Goal: Task Accomplishment & Management: Use online tool/utility

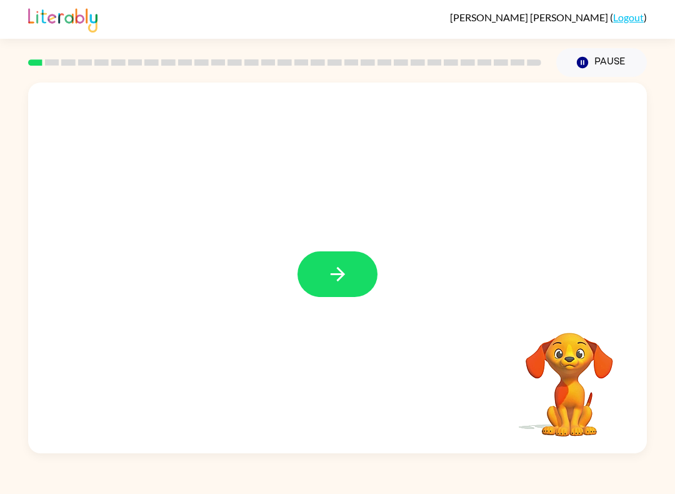
click at [354, 279] on button "button" at bounding box center [337, 274] width 80 height 46
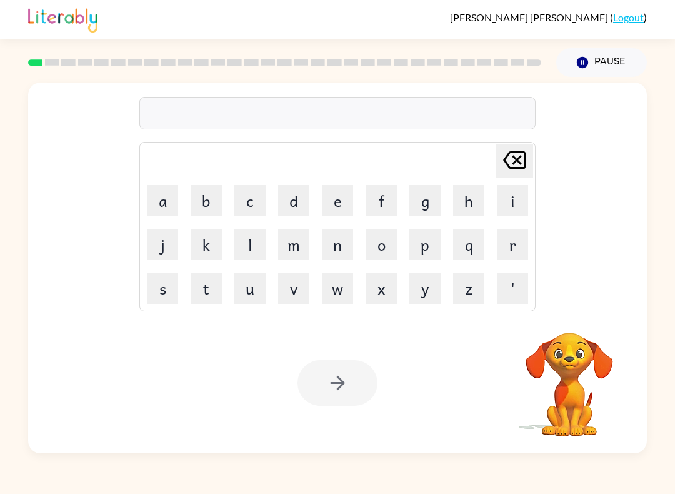
click at [206, 197] on button "b" at bounding box center [206, 200] width 31 height 31
click at [385, 254] on button "o" at bounding box center [381, 244] width 31 height 31
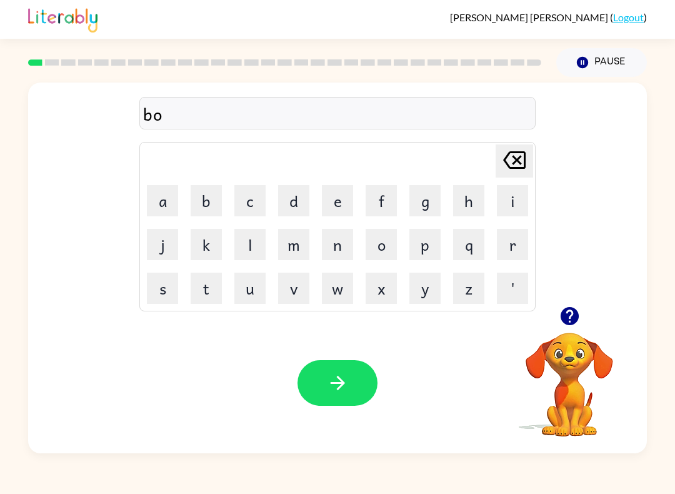
click at [574, 316] on icon "button" at bounding box center [569, 316] width 18 height 18
click at [526, 242] on button "r" at bounding box center [512, 244] width 31 height 31
click at [304, 210] on button "d" at bounding box center [293, 200] width 31 height 31
click at [345, 207] on button "e" at bounding box center [337, 200] width 31 height 31
click at [522, 239] on button "r" at bounding box center [512, 244] width 31 height 31
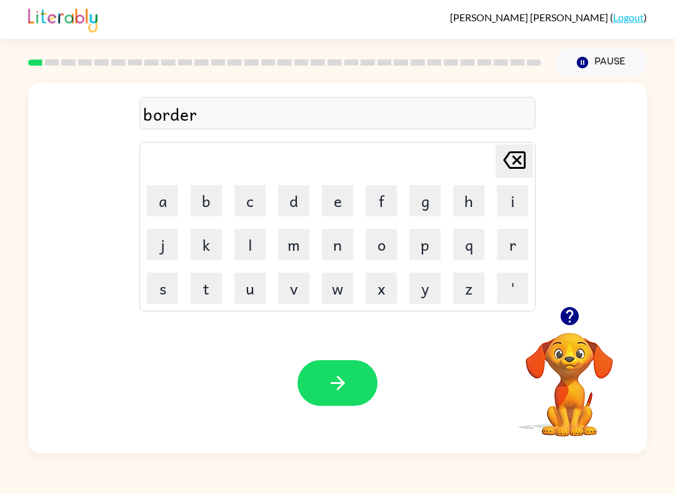
click at [341, 384] on icon "button" at bounding box center [338, 383] width 22 height 22
click at [579, 316] on icon "button" at bounding box center [570, 316] width 22 height 22
click at [510, 242] on button "r" at bounding box center [512, 244] width 31 height 31
click at [385, 247] on button "o" at bounding box center [381, 244] width 31 height 31
click at [246, 291] on button "u" at bounding box center [249, 287] width 31 height 31
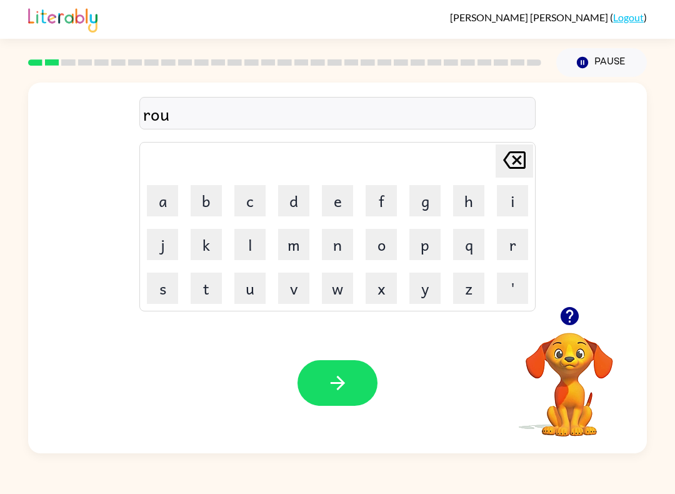
click at [346, 252] on button "n" at bounding box center [337, 244] width 31 height 31
click at [295, 198] on button "d" at bounding box center [293, 200] width 31 height 31
click at [321, 382] on button "button" at bounding box center [337, 383] width 80 height 46
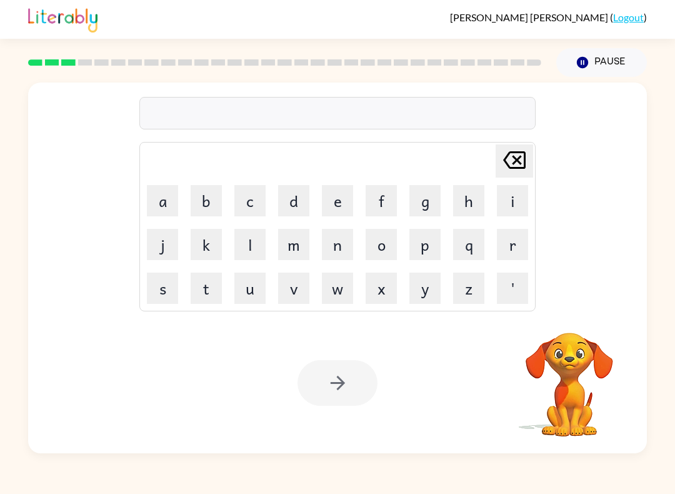
click at [302, 245] on button "m" at bounding box center [293, 244] width 31 height 31
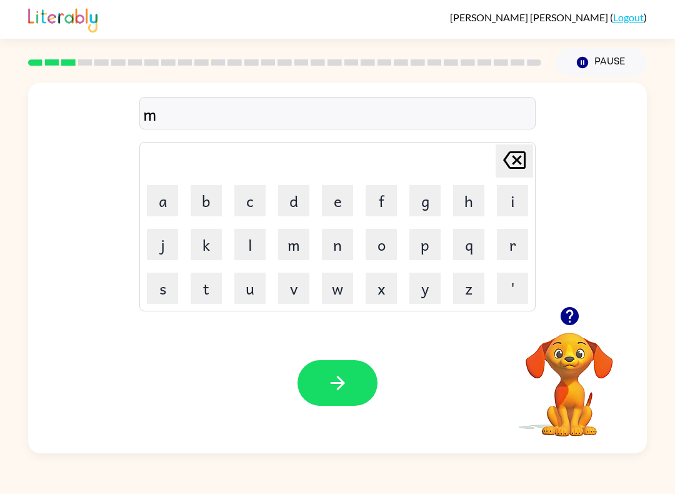
click at [164, 202] on button "a" at bounding box center [162, 200] width 31 height 31
click at [242, 209] on button "c" at bounding box center [249, 200] width 31 height 31
click at [580, 326] on icon "button" at bounding box center [570, 316] width 22 height 22
click at [464, 199] on button "h" at bounding box center [468, 200] width 31 height 31
click at [514, 199] on button "i" at bounding box center [512, 200] width 31 height 31
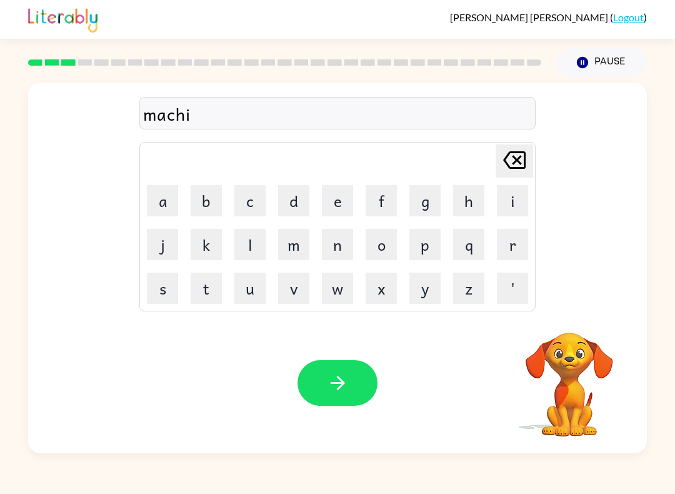
click at [349, 246] on button "n" at bounding box center [337, 244] width 31 height 31
click at [331, 199] on button "e" at bounding box center [337, 200] width 31 height 31
click at [345, 372] on button "button" at bounding box center [337, 383] width 80 height 46
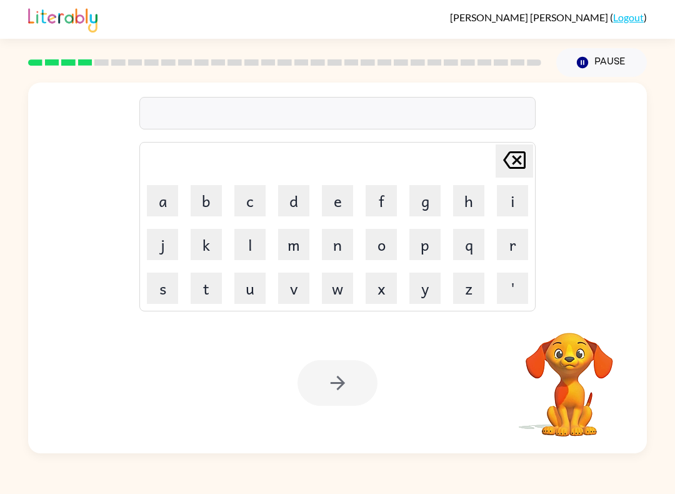
click at [200, 287] on button "t" at bounding box center [206, 287] width 31 height 31
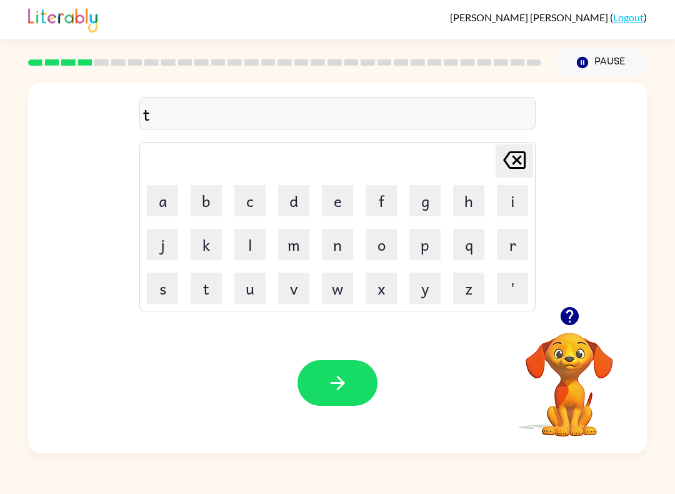
click at [503, 245] on button "r" at bounding box center [512, 244] width 31 height 31
click at [161, 209] on button "a" at bounding box center [162, 200] width 31 height 31
click at [520, 206] on button "i" at bounding box center [512, 200] width 31 height 31
click at [336, 252] on button "n" at bounding box center [337, 244] width 31 height 31
click at [356, 366] on button "button" at bounding box center [337, 383] width 80 height 46
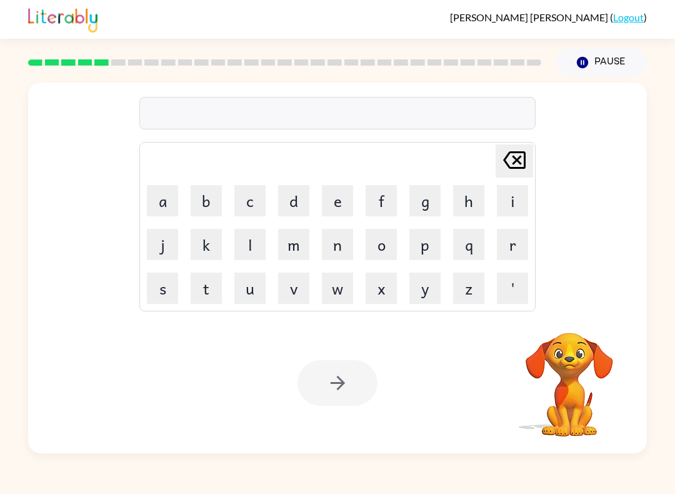
click at [297, 202] on button "d" at bounding box center [293, 200] width 31 height 31
click at [339, 204] on button "e" at bounding box center [337, 200] width 31 height 31
click at [383, 206] on button "f" at bounding box center [381, 200] width 31 height 31
click at [337, 205] on button "e" at bounding box center [337, 200] width 31 height 31
click at [337, 247] on button "n" at bounding box center [337, 244] width 31 height 31
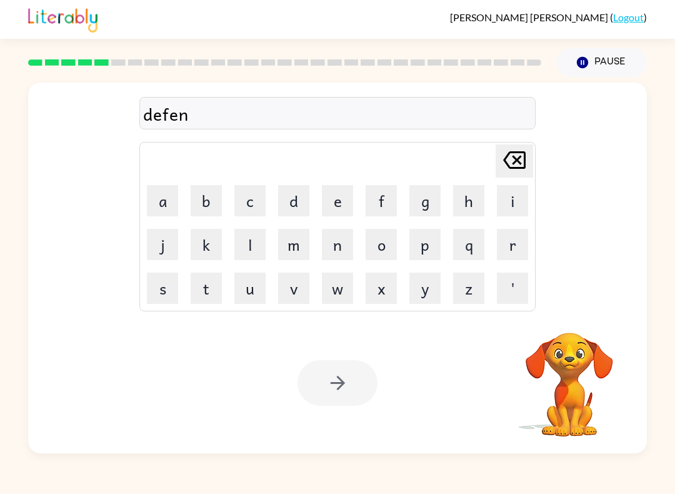
click at [157, 286] on button "s" at bounding box center [162, 287] width 31 height 31
click at [507, 202] on button "i" at bounding box center [512, 200] width 31 height 31
click at [297, 289] on button "v" at bounding box center [293, 287] width 31 height 31
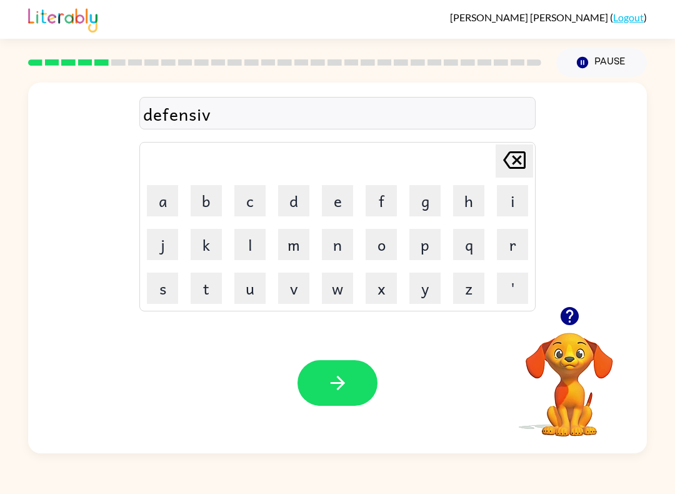
click at [336, 206] on button "e" at bounding box center [337, 200] width 31 height 31
click at [336, 367] on button "button" at bounding box center [337, 383] width 80 height 46
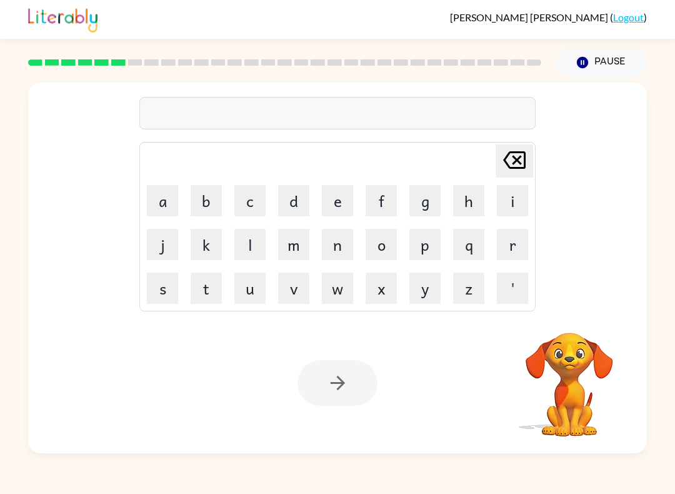
click at [309, 287] on button "v" at bounding box center [293, 287] width 31 height 31
click at [169, 196] on button "a" at bounding box center [162, 200] width 31 height 31
click at [249, 204] on button "c" at bounding box center [249, 200] width 31 height 31
click at [157, 229] on button "j" at bounding box center [162, 244] width 31 height 31
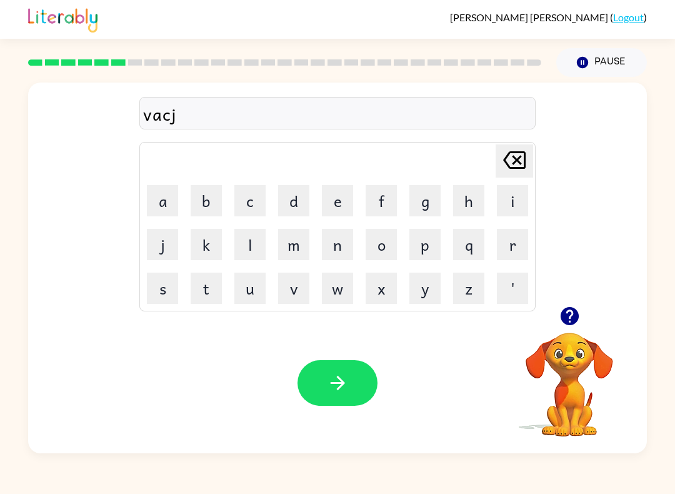
click at [512, 167] on icon "[PERSON_NAME] last character input" at bounding box center [514, 160] width 30 height 30
click at [164, 202] on button "a" at bounding box center [162, 200] width 31 height 31
click at [219, 285] on button "t" at bounding box center [206, 287] width 31 height 31
click at [511, 209] on button "i" at bounding box center [512, 200] width 31 height 31
click at [376, 258] on button "o" at bounding box center [381, 244] width 31 height 31
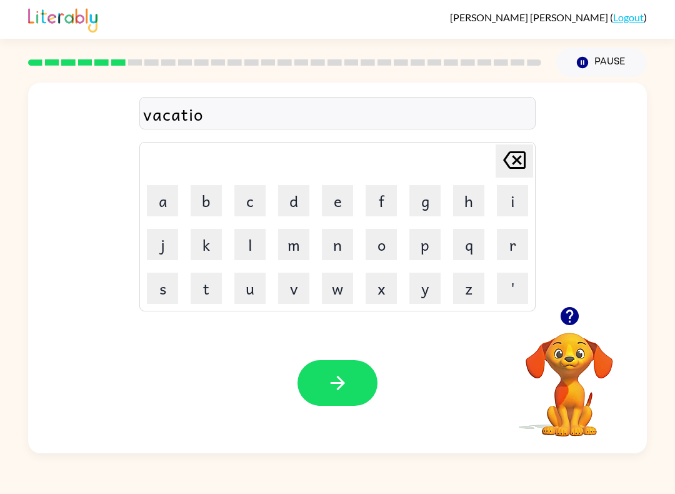
click at [352, 258] on button "n" at bounding box center [337, 244] width 31 height 31
click at [331, 404] on button "button" at bounding box center [337, 383] width 80 height 46
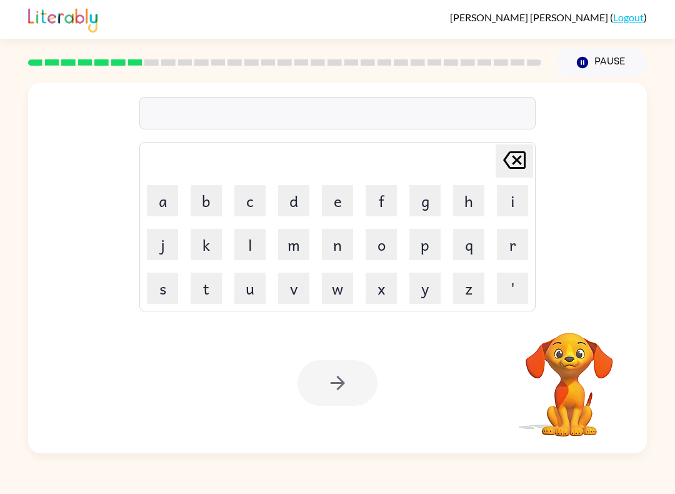
click at [419, 249] on button "p" at bounding box center [424, 244] width 31 height 31
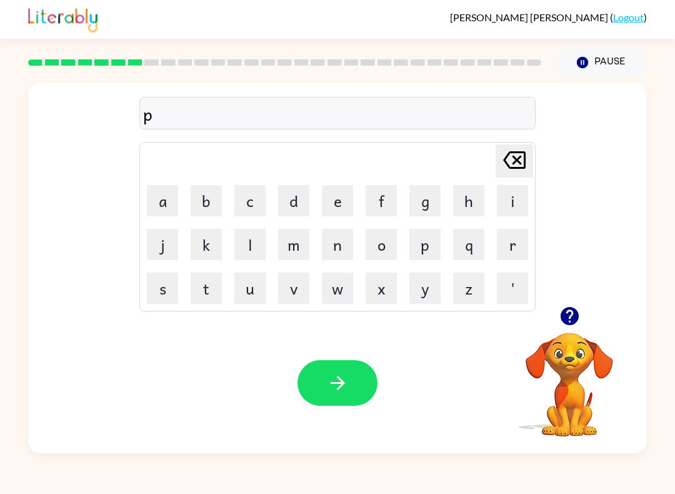
click at [257, 291] on button "u" at bounding box center [249, 287] width 31 height 31
click at [288, 202] on button "d" at bounding box center [293, 200] width 31 height 31
click at [264, 244] on button "l" at bounding box center [249, 244] width 31 height 31
click at [334, 211] on button "e" at bounding box center [337, 200] width 31 height 31
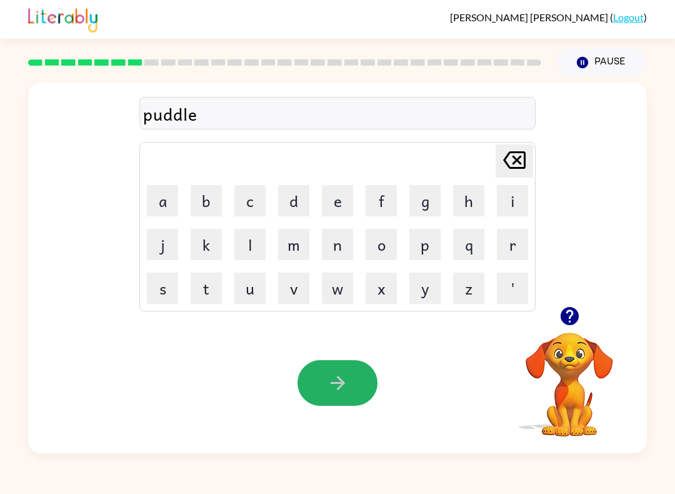
click at [323, 392] on button "button" at bounding box center [337, 383] width 80 height 46
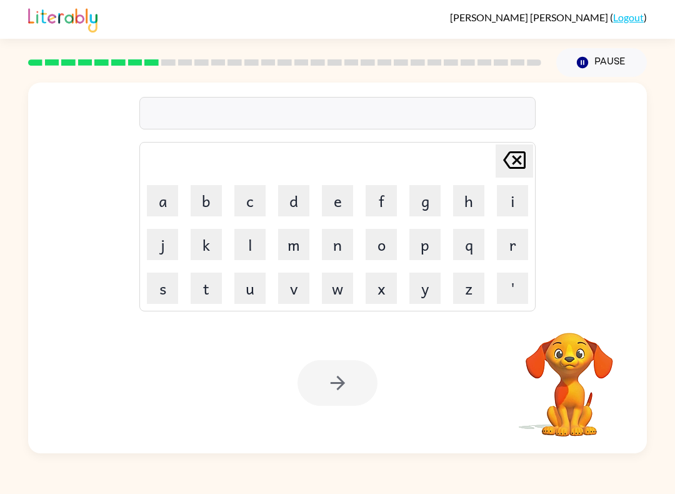
click at [294, 244] on button "m" at bounding box center [293, 244] width 31 height 31
click at [514, 202] on button "i" at bounding box center [512, 200] width 31 height 31
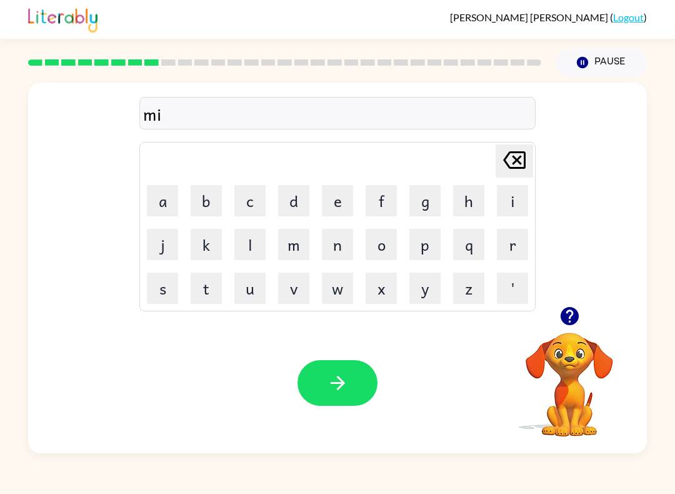
click at [502, 256] on button "r" at bounding box center [512, 244] width 31 height 31
click at [177, 197] on button "a" at bounding box center [162, 200] width 31 height 31
click at [264, 202] on button "c" at bounding box center [249, 200] width 31 height 31
click at [262, 242] on button "l" at bounding box center [249, 244] width 31 height 31
click at [337, 205] on button "e" at bounding box center [337, 200] width 31 height 31
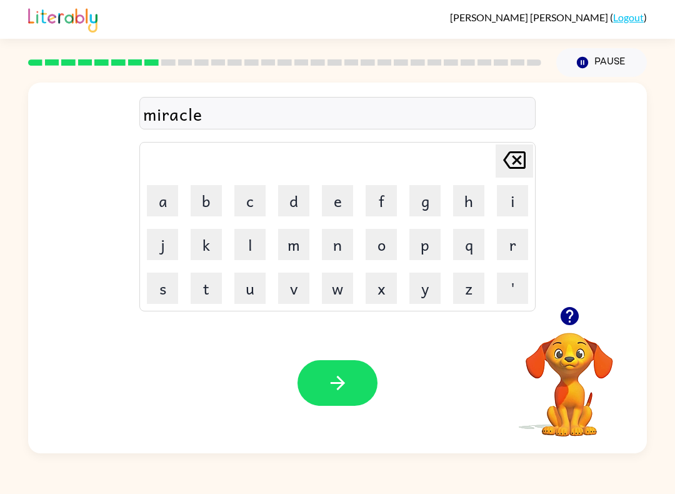
click at [329, 363] on button "button" at bounding box center [337, 383] width 80 height 46
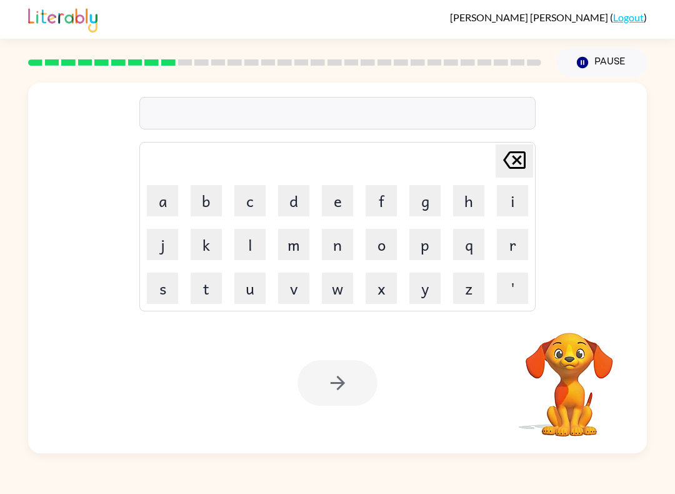
click at [292, 255] on button "m" at bounding box center [293, 244] width 31 height 31
click at [504, 214] on button "i" at bounding box center [512, 200] width 31 height 31
click at [295, 205] on button "d" at bounding box center [293, 200] width 31 height 31
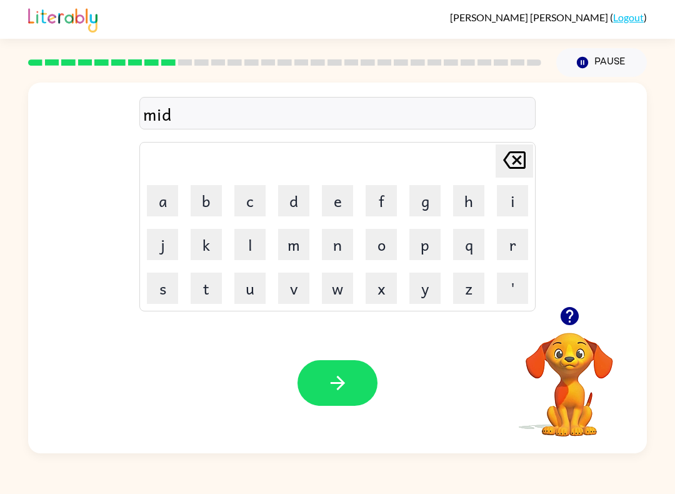
click at [296, 243] on button "m" at bounding box center [293, 244] width 31 height 31
click at [383, 238] on button "o" at bounding box center [381, 244] width 31 height 31
click at [518, 242] on button "r" at bounding box center [512, 244] width 31 height 31
click at [341, 250] on button "n" at bounding box center [337, 244] width 31 height 31
click at [515, 200] on button "i" at bounding box center [512, 200] width 31 height 31
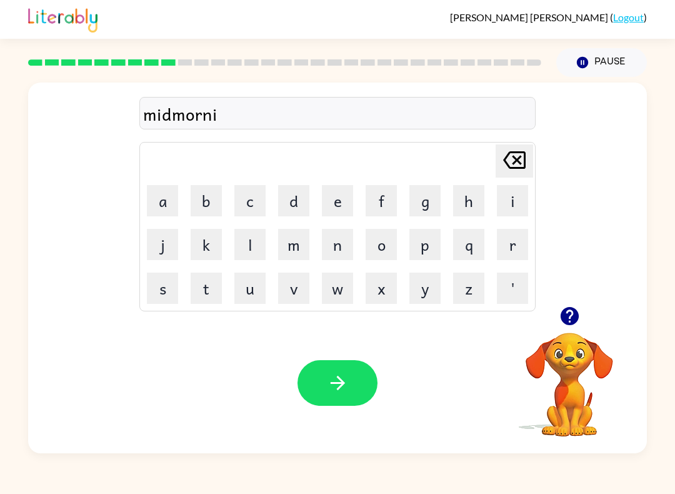
click at [341, 246] on button "n" at bounding box center [337, 244] width 31 height 31
click at [438, 208] on button "g" at bounding box center [424, 200] width 31 height 31
click at [332, 386] on icon "button" at bounding box center [338, 383] width 22 height 22
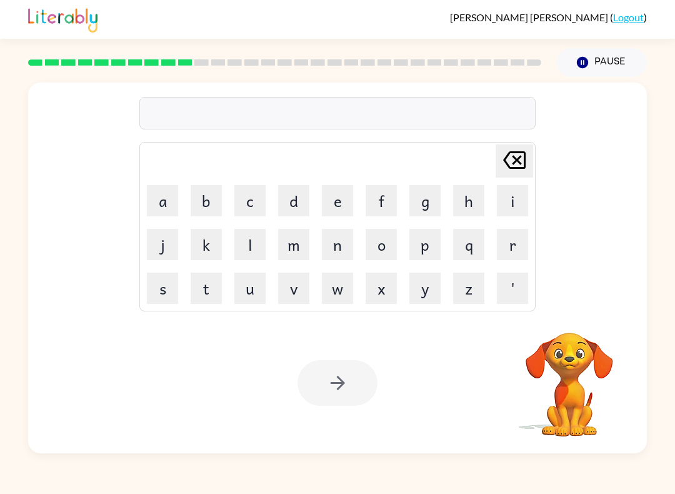
click at [308, 191] on button "d" at bounding box center [293, 200] width 31 height 31
click at [501, 204] on button "i" at bounding box center [512, 200] width 31 height 31
click at [164, 296] on button "s" at bounding box center [162, 287] width 31 height 31
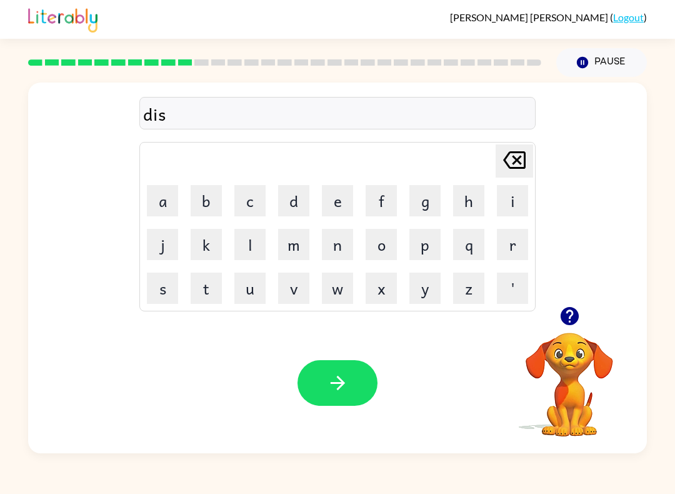
click at [209, 293] on button "t" at bounding box center [206, 287] width 31 height 31
click at [512, 247] on button "r" at bounding box center [512, 244] width 31 height 31
click at [248, 297] on button "u" at bounding box center [249, 287] width 31 height 31
click at [144, 286] on td "s" at bounding box center [162, 288] width 42 height 42
click at [204, 291] on button "t" at bounding box center [206, 287] width 31 height 31
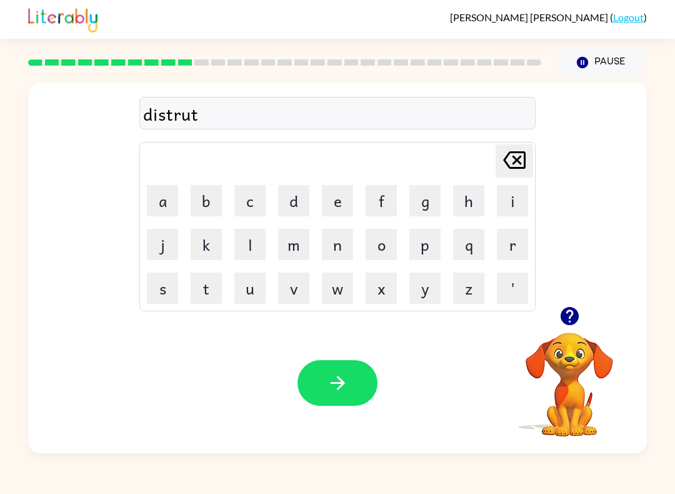
click at [504, 159] on icon at bounding box center [514, 159] width 22 height 17
click at [159, 291] on button "s" at bounding box center [162, 287] width 31 height 31
click at [216, 291] on button "t" at bounding box center [206, 287] width 31 height 31
click at [337, 387] on icon "button" at bounding box center [338, 383] width 22 height 22
click at [519, 249] on button "r" at bounding box center [512, 244] width 31 height 31
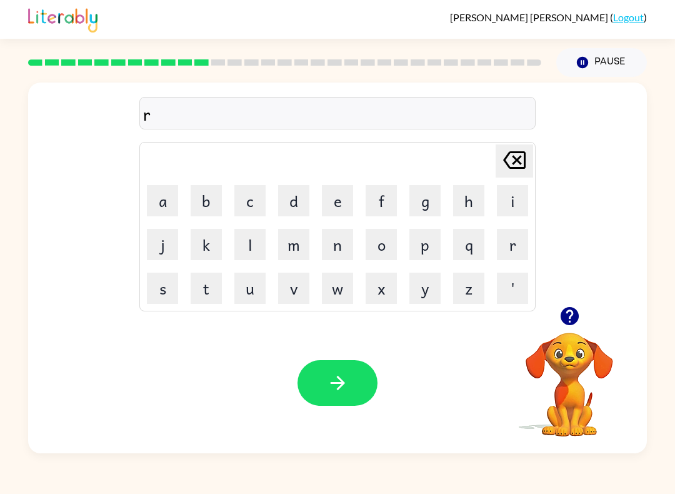
click at [382, 244] on button "o" at bounding box center [381, 244] width 31 height 31
click at [295, 206] on button "d" at bounding box center [293, 200] width 31 height 31
click at [339, 203] on button "e" at bounding box center [337, 200] width 31 height 31
click at [336, 347] on div "Your browser must support playing .mp4 files to use Literably. Please try using…" at bounding box center [337, 382] width 619 height 141
click at [334, 391] on icon "button" at bounding box center [338, 383] width 22 height 22
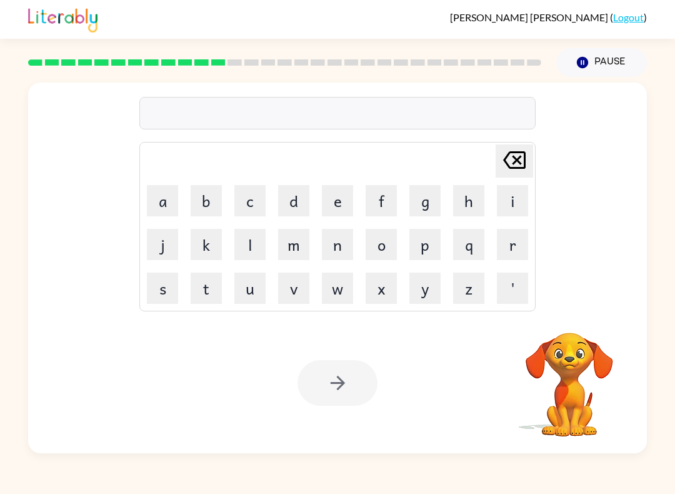
click at [255, 295] on button "u" at bounding box center [249, 287] width 31 height 31
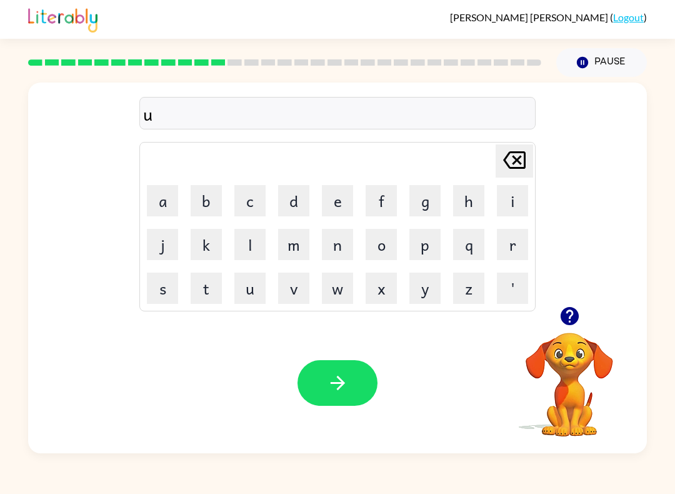
click at [424, 244] on button "p" at bounding box center [424, 244] width 31 height 31
click at [437, 199] on button "g" at bounding box center [424, 200] width 31 height 31
click at [509, 249] on button "r" at bounding box center [512, 244] width 31 height 31
click at [160, 198] on button "a" at bounding box center [162, 200] width 31 height 31
click at [295, 194] on button "d" at bounding box center [293, 200] width 31 height 31
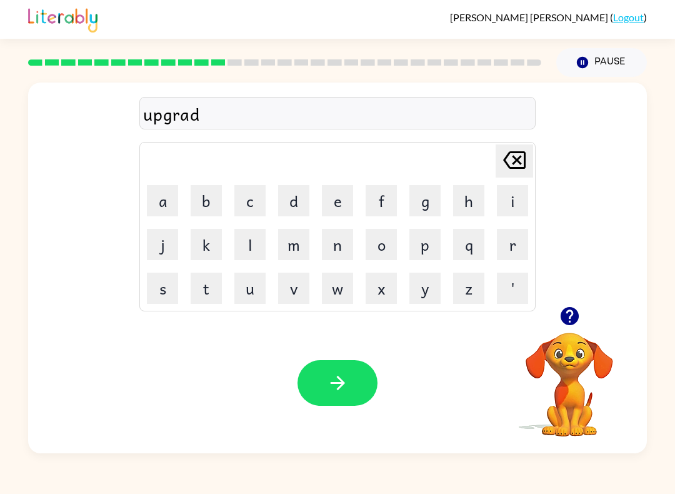
click at [338, 202] on button "e" at bounding box center [337, 200] width 31 height 31
click at [314, 392] on button "button" at bounding box center [337, 383] width 80 height 46
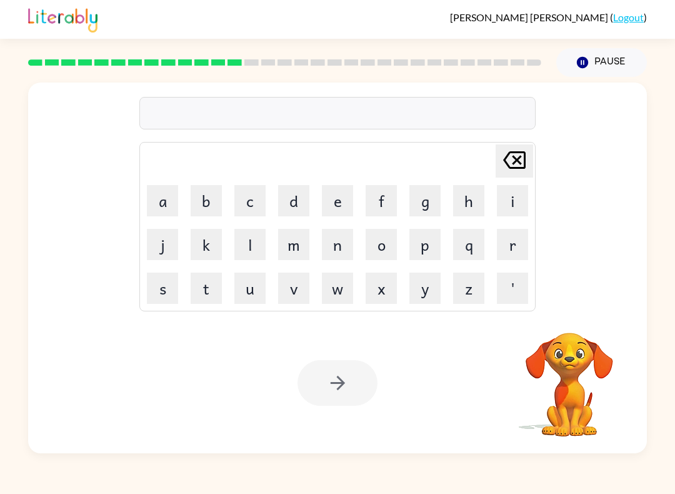
click at [306, 253] on button "m" at bounding box center [293, 244] width 31 height 31
click at [167, 207] on button "a" at bounding box center [162, 200] width 31 height 31
click at [302, 200] on button "d" at bounding box center [293, 200] width 31 height 31
click at [347, 249] on button "n" at bounding box center [337, 244] width 31 height 31
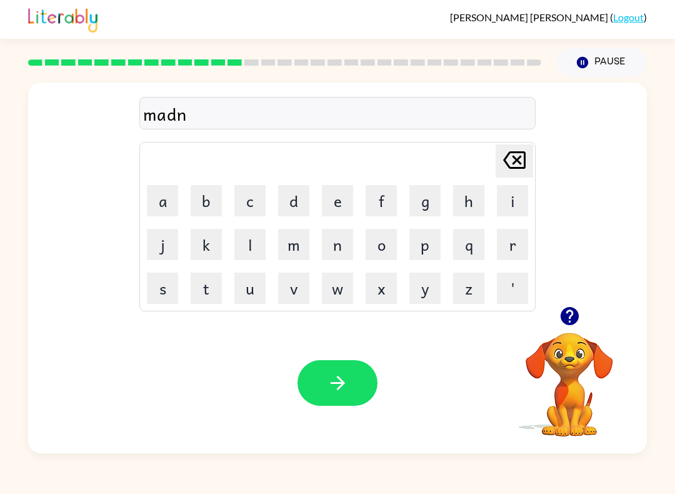
click at [341, 201] on button "e" at bounding box center [337, 200] width 31 height 31
click at [166, 283] on button "s" at bounding box center [162, 287] width 31 height 31
click at [342, 361] on button "button" at bounding box center [337, 383] width 80 height 46
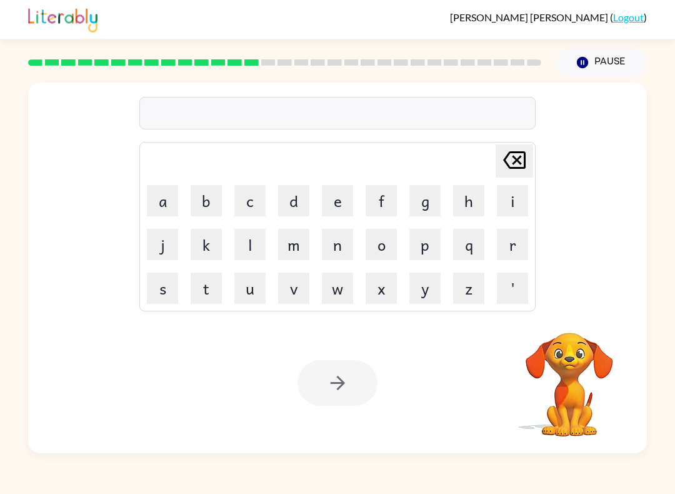
click at [207, 212] on button "b" at bounding box center [206, 200] width 31 height 31
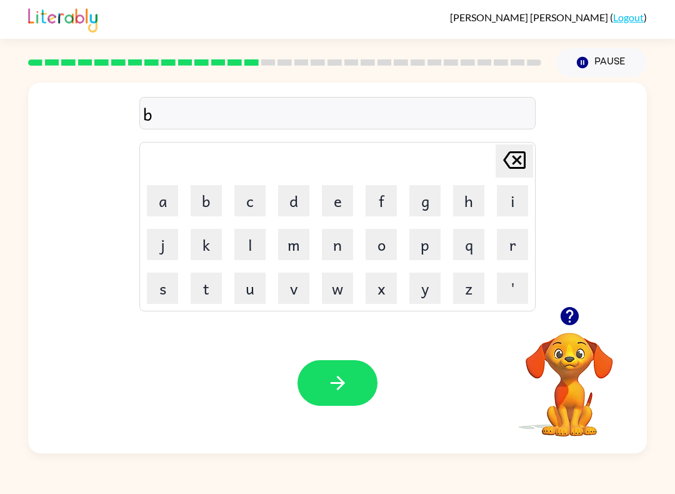
click at [382, 249] on button "o" at bounding box center [381, 244] width 31 height 31
click at [349, 201] on button "e" at bounding box center [337, 200] width 31 height 31
click at [339, 255] on button "n" at bounding box center [337, 244] width 31 height 31
click at [341, 201] on button "e" at bounding box center [337, 200] width 31 height 31
click at [160, 286] on button "s" at bounding box center [162, 287] width 31 height 31
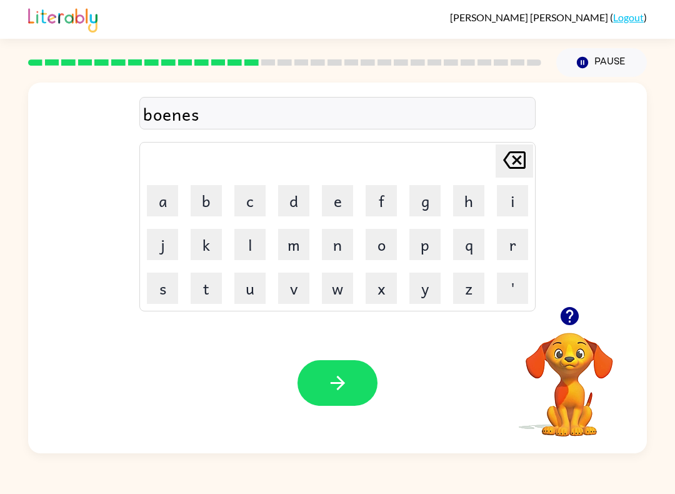
click at [322, 364] on button "button" at bounding box center [337, 383] width 80 height 46
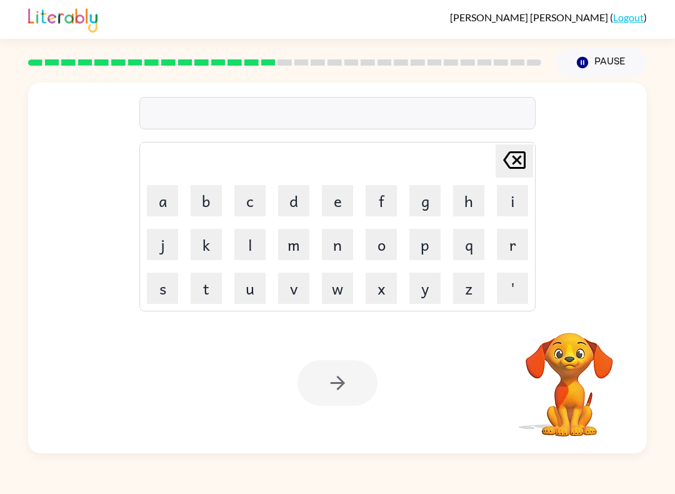
click at [160, 280] on button "s" at bounding box center [162, 287] width 31 height 31
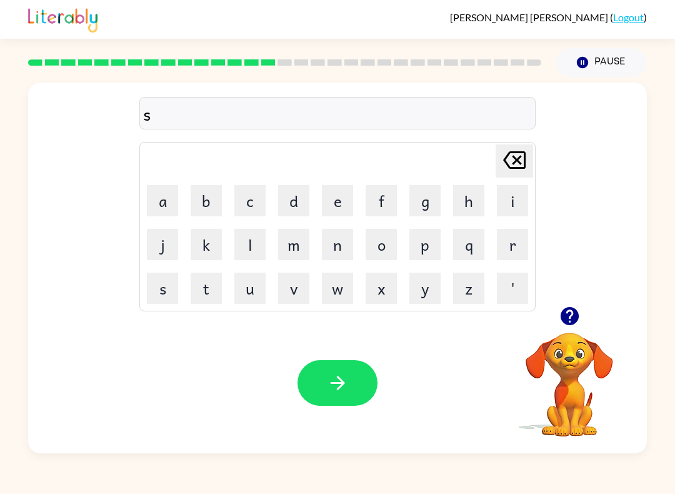
click at [344, 299] on button "w" at bounding box center [337, 287] width 31 height 31
click at [393, 247] on button "o" at bounding box center [381, 244] width 31 height 31
click at [506, 241] on button "r" at bounding box center [512, 244] width 31 height 31
click at [306, 252] on button "m" at bounding box center [293, 244] width 31 height 31
click at [327, 392] on icon "button" at bounding box center [338, 383] width 22 height 22
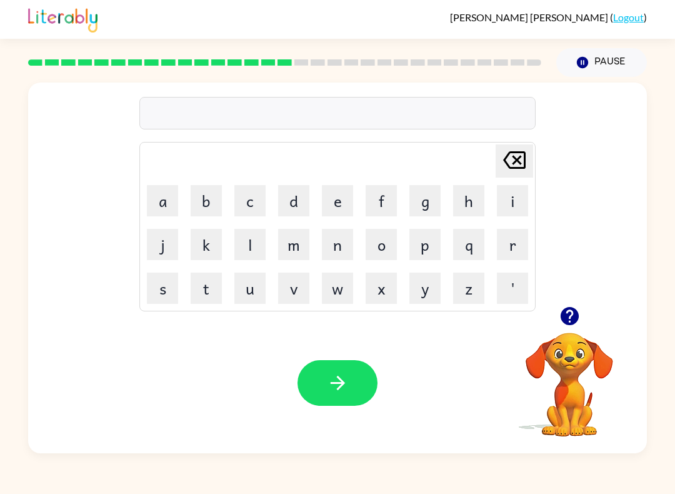
click at [576, 316] on icon "button" at bounding box center [569, 316] width 18 height 18
click at [512, 252] on button "r" at bounding box center [512, 244] width 31 height 31
click at [169, 199] on button "a" at bounding box center [162, 200] width 31 height 31
click at [289, 246] on button "m" at bounding box center [293, 244] width 31 height 31
click at [347, 385] on icon "button" at bounding box center [338, 383] width 22 height 22
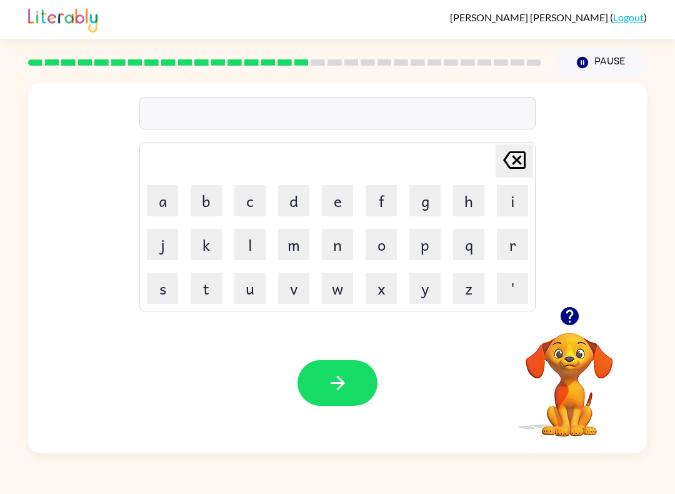
click at [564, 302] on button "button" at bounding box center [570, 316] width 32 height 32
click at [573, 318] on icon "button" at bounding box center [569, 316] width 18 height 18
click at [503, 259] on button "r" at bounding box center [512, 244] width 31 height 31
click at [514, 206] on button "i" at bounding box center [512, 200] width 31 height 31
click at [520, 161] on icon "[PERSON_NAME] last character input" at bounding box center [514, 160] width 30 height 30
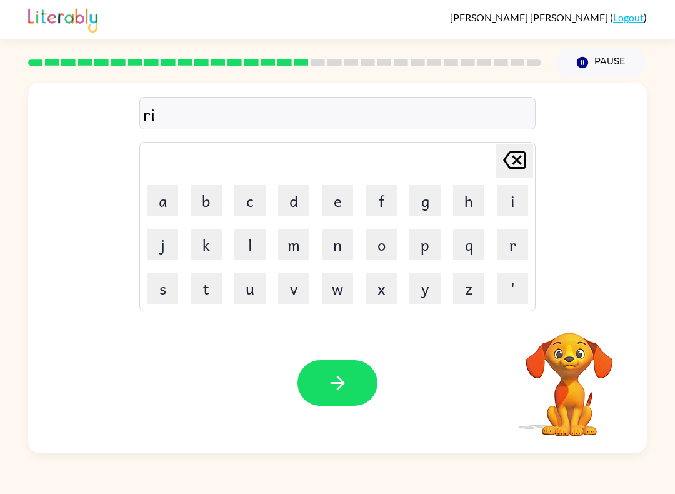
click at [519, 161] on icon "[PERSON_NAME] last character input" at bounding box center [514, 160] width 30 height 30
click at [209, 202] on button "b" at bounding box center [206, 200] width 31 height 31
click at [503, 246] on button "r" at bounding box center [512, 244] width 31 height 31
click at [511, 209] on button "i" at bounding box center [512, 200] width 31 height 31
click at [287, 249] on button "m" at bounding box center [293, 244] width 31 height 31
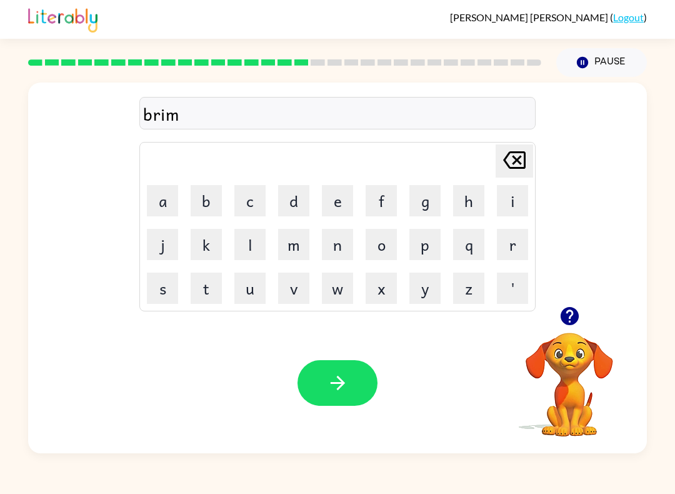
click at [513, 199] on button "i" at bounding box center [512, 200] width 31 height 31
click at [322, 251] on button "n" at bounding box center [337, 244] width 31 height 31
click at [415, 196] on button "g" at bounding box center [424, 200] width 31 height 31
click at [324, 356] on div "Your browser must support playing .mp4 files to use Literably. Please try using…" at bounding box center [337, 382] width 619 height 141
click at [334, 387] on icon "button" at bounding box center [338, 383] width 22 height 22
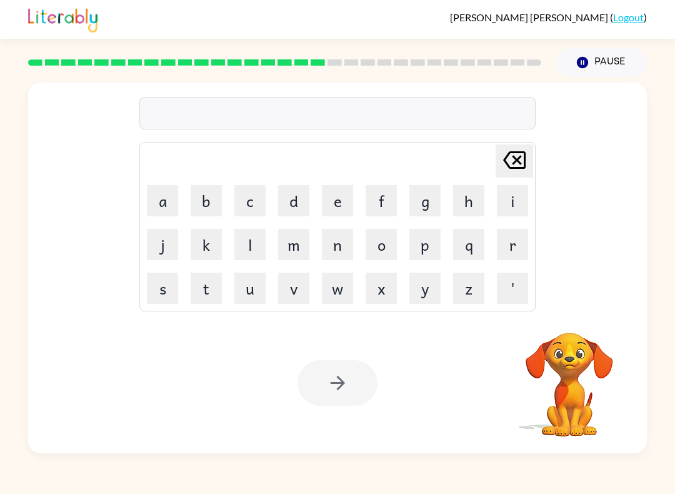
click at [517, 245] on button "r" at bounding box center [512, 244] width 31 height 31
click at [516, 211] on button "i" at bounding box center [512, 200] width 31 height 31
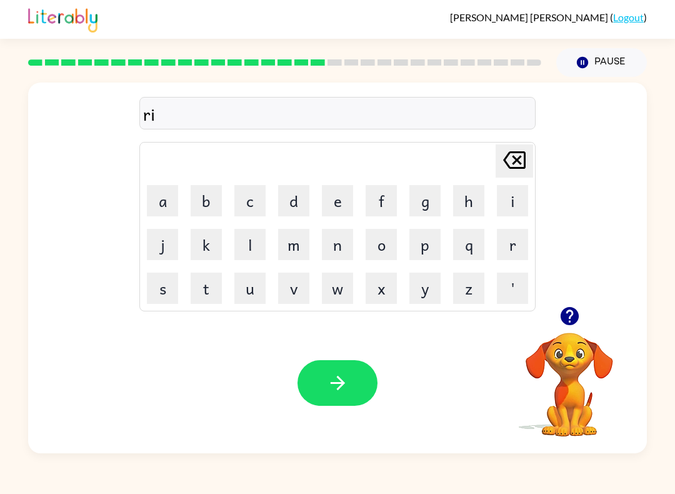
click at [175, 278] on button "s" at bounding box center [162, 287] width 31 height 31
click at [200, 235] on button "k" at bounding box center [206, 244] width 31 height 31
click at [518, 199] on button "i" at bounding box center [512, 200] width 31 height 31
click at [328, 199] on button "e" at bounding box center [337, 200] width 31 height 31
click at [165, 281] on button "s" at bounding box center [162, 287] width 31 height 31
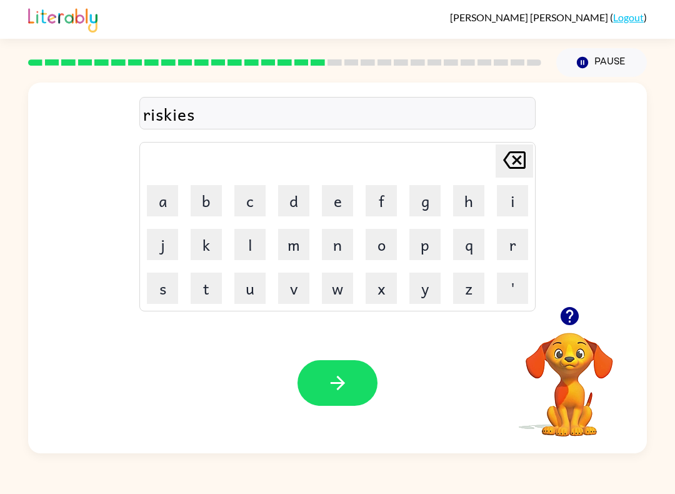
click at [207, 291] on button "t" at bounding box center [206, 287] width 31 height 31
click at [324, 379] on button "button" at bounding box center [337, 383] width 80 height 46
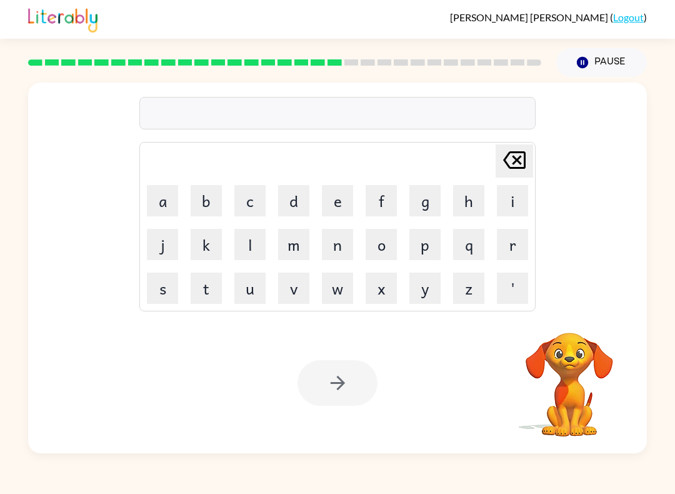
click at [159, 203] on button "a" at bounding box center [162, 200] width 31 height 31
click at [516, 254] on button "r" at bounding box center [512, 244] width 31 height 31
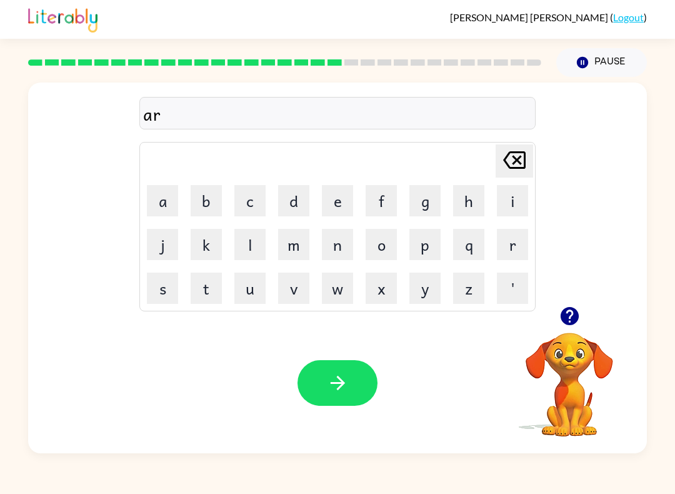
click at [242, 211] on button "c" at bounding box center [249, 200] width 31 height 31
click at [467, 206] on button "h" at bounding box center [468, 200] width 31 height 31
click at [656, 315] on div "arch Delete Delete last character input a b c d e f g h i j k l m n o p q r s t…" at bounding box center [337, 265] width 675 height 376
click at [332, 287] on button "w" at bounding box center [337, 287] width 31 height 31
click at [172, 204] on button "a" at bounding box center [162, 200] width 31 height 31
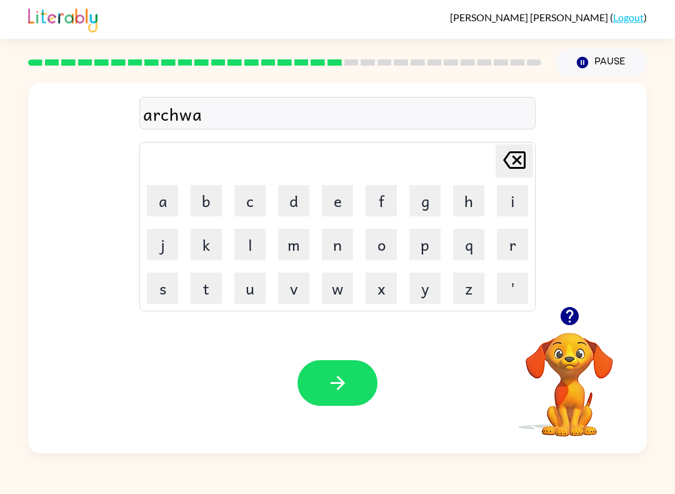
click at [427, 294] on button "y" at bounding box center [424, 287] width 31 height 31
click at [343, 389] on icon "button" at bounding box center [338, 383] width 22 height 22
click at [392, 201] on button "f" at bounding box center [381, 200] width 31 height 31
click at [391, 245] on button "o" at bounding box center [381, 244] width 31 height 31
click at [247, 241] on button "l" at bounding box center [249, 244] width 31 height 31
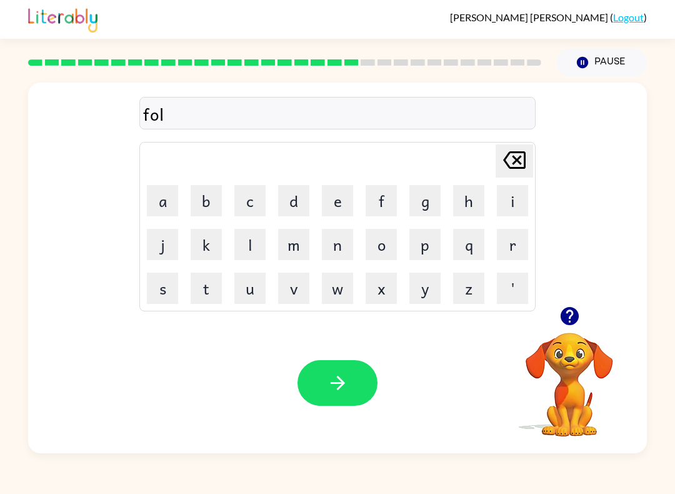
click at [247, 241] on button "l" at bounding box center [249, 244] width 31 height 31
click at [392, 251] on button "o" at bounding box center [381, 244] width 31 height 31
click at [330, 296] on button "w" at bounding box center [337, 287] width 31 height 31
click at [334, 211] on button "e" at bounding box center [337, 200] width 31 height 31
click at [290, 214] on button "d" at bounding box center [293, 200] width 31 height 31
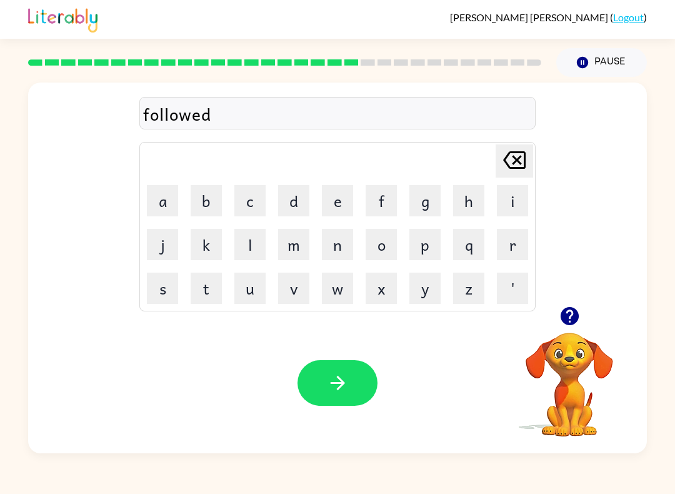
click at [337, 368] on button "button" at bounding box center [337, 383] width 80 height 46
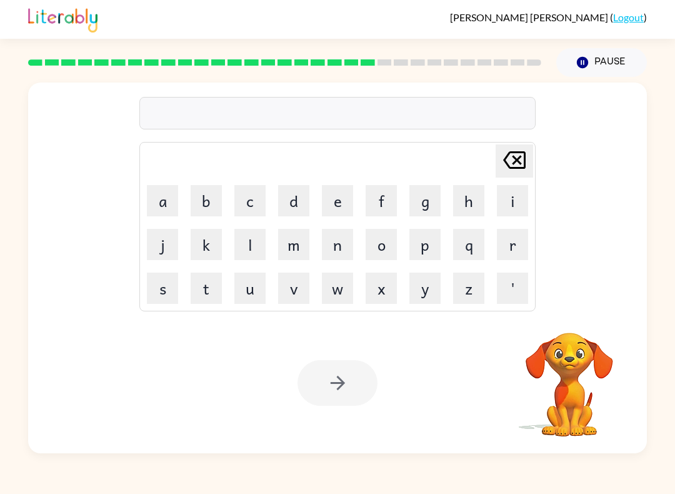
click at [248, 202] on button "c" at bounding box center [249, 200] width 31 height 31
click at [352, 201] on button "e" at bounding box center [337, 200] width 31 height 31
click at [340, 251] on button "n" at bounding box center [337, 244] width 31 height 31
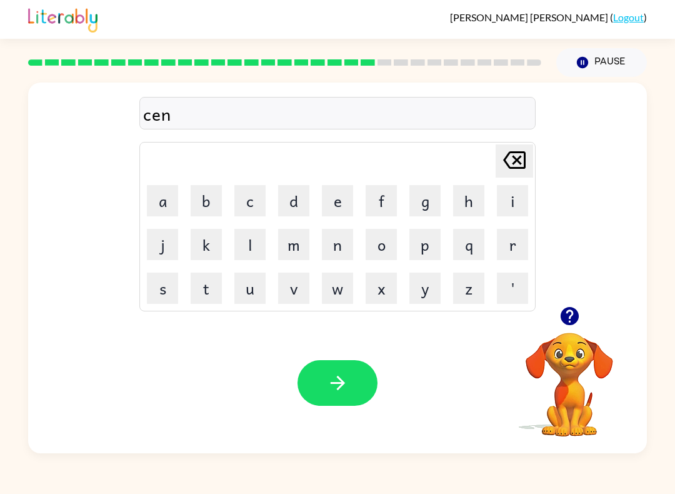
click at [197, 297] on button "t" at bounding box center [206, 287] width 31 height 31
click at [338, 194] on button "e" at bounding box center [337, 200] width 31 height 31
click at [426, 244] on button "p" at bounding box center [424, 244] width 31 height 31
click at [509, 201] on button "i" at bounding box center [512, 200] width 31 height 31
click at [302, 203] on button "d" at bounding box center [293, 200] width 31 height 31
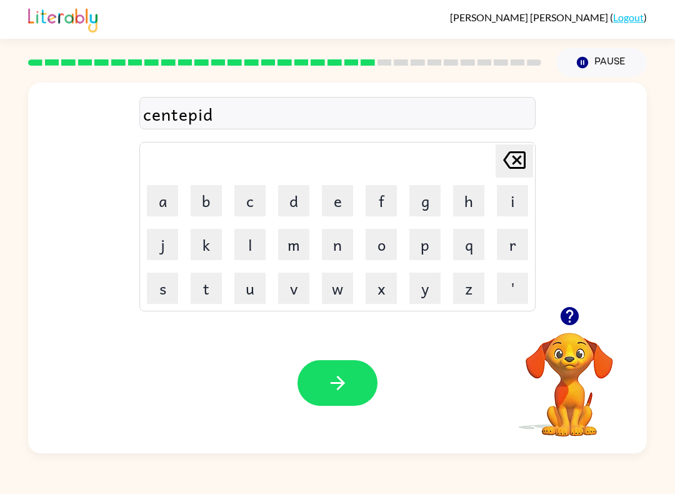
click at [342, 205] on button "e" at bounding box center [337, 200] width 31 height 31
click at [314, 356] on div "Your browser must support playing .mp4 files to use Literably. Please try using…" at bounding box center [337, 382] width 619 height 141
click at [326, 381] on button "button" at bounding box center [337, 383] width 80 height 46
click at [567, 320] on icon "button" at bounding box center [569, 316] width 18 height 18
click at [162, 287] on button "s" at bounding box center [162, 287] width 31 height 31
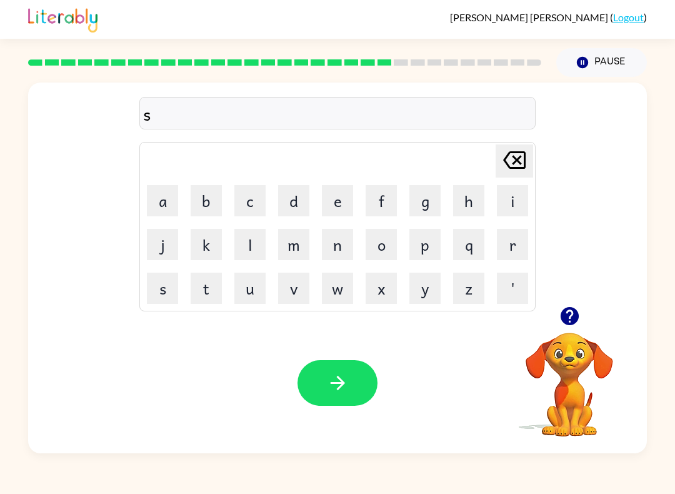
click at [249, 291] on button "u" at bounding box center [249, 287] width 31 height 31
click at [161, 279] on button "s" at bounding box center [162, 287] width 31 height 31
click at [214, 284] on button "t" at bounding box center [206, 287] width 31 height 31
click at [169, 197] on button "a" at bounding box center [162, 200] width 31 height 31
click at [500, 200] on button "i" at bounding box center [512, 200] width 31 height 31
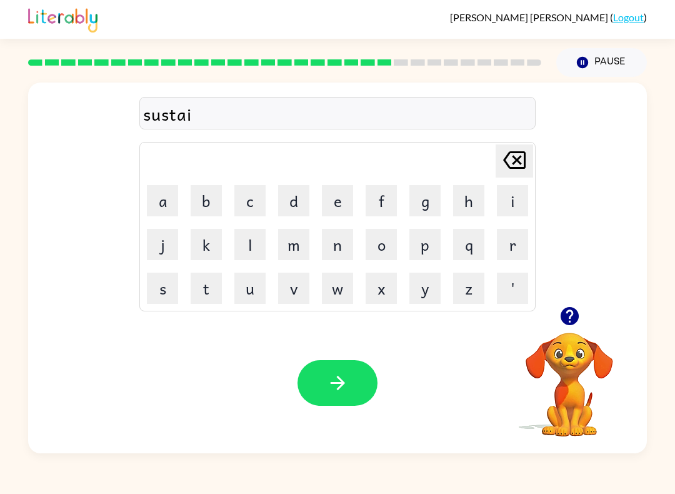
click at [330, 253] on button "n" at bounding box center [337, 244] width 31 height 31
click at [352, 384] on button "button" at bounding box center [337, 383] width 80 height 46
click at [384, 202] on button "f" at bounding box center [381, 200] width 31 height 31
click at [389, 248] on button "o" at bounding box center [381, 244] width 31 height 31
click at [524, 237] on button "r" at bounding box center [512, 244] width 31 height 31
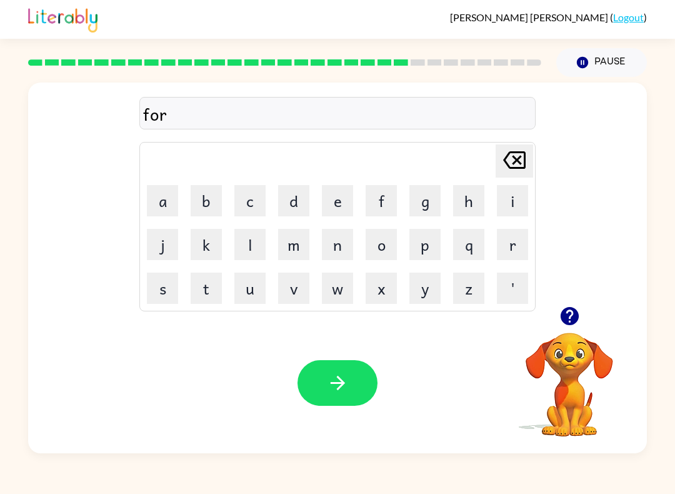
click at [332, 293] on button "w" at bounding box center [337, 287] width 31 height 31
click at [154, 202] on button "a" at bounding box center [162, 200] width 31 height 31
click at [513, 246] on button "r" at bounding box center [512, 244] width 31 height 31
click at [287, 207] on button "d" at bounding box center [293, 200] width 31 height 31
click at [348, 396] on button "button" at bounding box center [337, 383] width 80 height 46
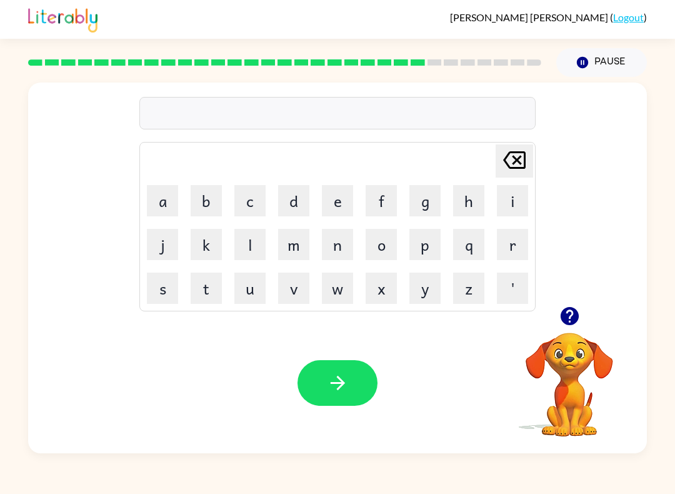
click at [507, 251] on button "r" at bounding box center [512, 244] width 31 height 31
click at [336, 208] on button "e" at bounding box center [337, 200] width 31 height 31
click at [254, 243] on button "l" at bounding box center [249, 244] width 31 height 31
click at [162, 201] on button "a" at bounding box center [162, 200] width 31 height 31
click at [572, 305] on button "button" at bounding box center [570, 316] width 32 height 32
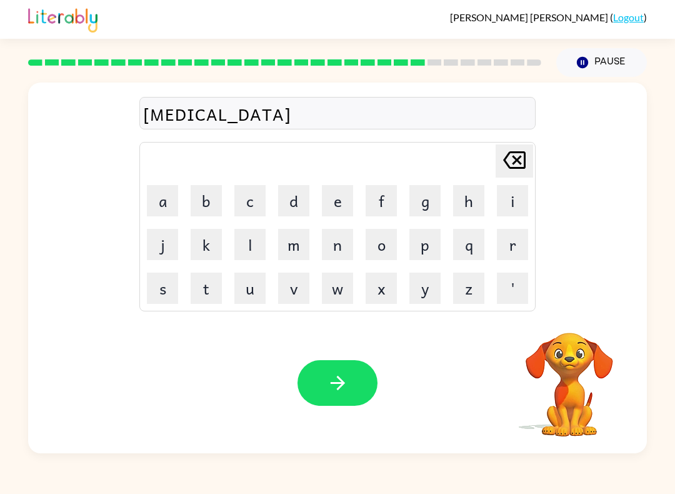
click at [196, 289] on button "t" at bounding box center [206, 287] width 31 height 31
click at [345, 206] on button "e" at bounding box center [337, 200] width 31 height 31
click at [299, 212] on button "d" at bounding box center [293, 200] width 31 height 31
click at [354, 381] on button "button" at bounding box center [337, 383] width 80 height 46
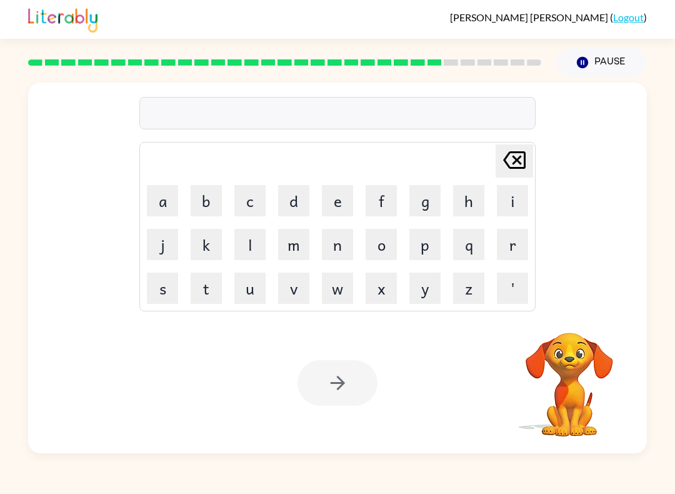
click at [431, 214] on button "g" at bounding box center [424, 200] width 31 height 31
click at [384, 246] on button "o" at bounding box center [381, 244] width 31 height 31
click at [200, 201] on button "b" at bounding box center [206, 200] width 31 height 31
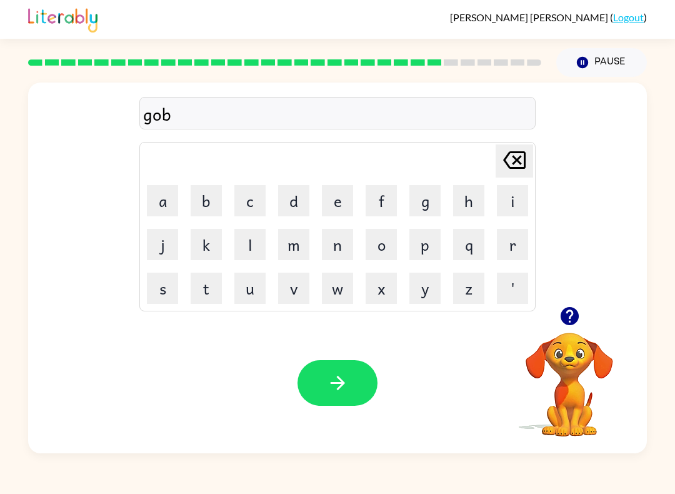
click at [252, 246] on button "l" at bounding box center [249, 244] width 31 height 31
click at [518, 208] on button "i" at bounding box center [512, 200] width 31 height 31
click at [332, 254] on button "n" at bounding box center [337, 244] width 31 height 31
click at [337, 371] on button "button" at bounding box center [337, 383] width 80 height 46
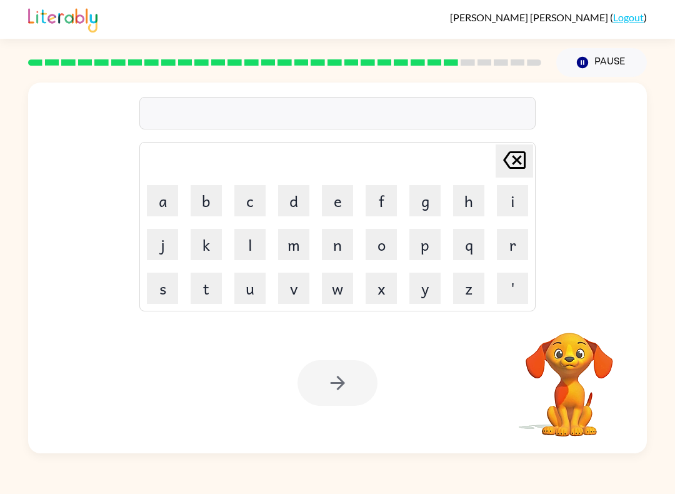
click at [243, 240] on button "l" at bounding box center [249, 244] width 31 height 31
click at [256, 290] on button "u" at bounding box center [249, 287] width 31 height 31
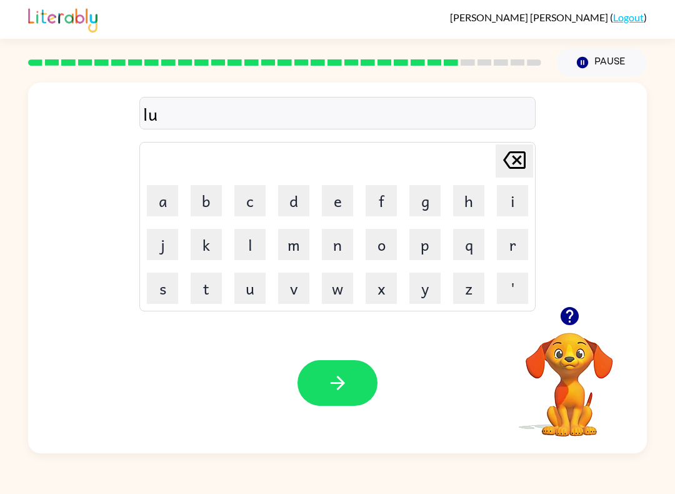
click at [292, 251] on button "m" at bounding box center [293, 244] width 31 height 31
click at [212, 201] on button "b" at bounding box center [206, 200] width 31 height 31
click at [343, 207] on button "e" at bounding box center [337, 200] width 31 height 31
click at [516, 245] on button "r" at bounding box center [512, 244] width 31 height 31
click at [165, 237] on button "j" at bounding box center [162, 244] width 31 height 31
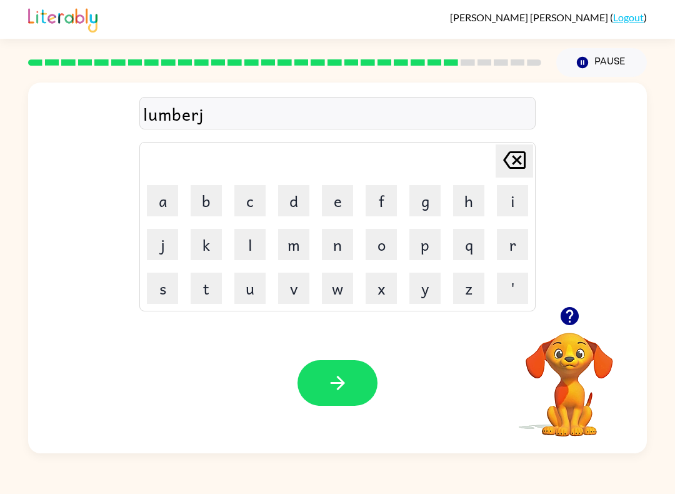
click at [156, 199] on button "a" at bounding box center [162, 200] width 31 height 31
click at [249, 204] on button "c" at bounding box center [249, 200] width 31 height 31
click at [209, 244] on button "k" at bounding box center [206, 244] width 31 height 31
click at [331, 378] on icon "button" at bounding box center [338, 383] width 22 height 22
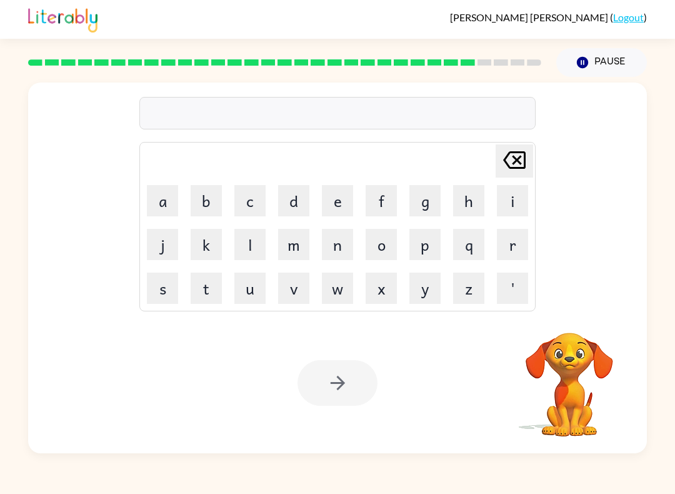
click at [416, 246] on button "p" at bounding box center [424, 244] width 31 height 31
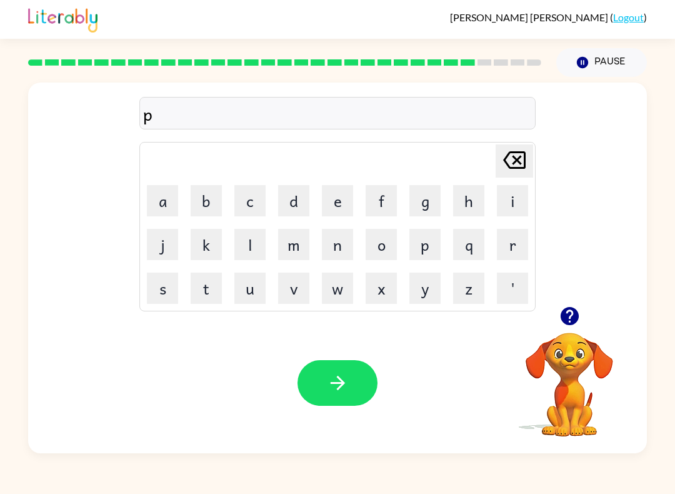
click at [334, 208] on button "e" at bounding box center [337, 200] width 31 height 31
click at [164, 199] on button "a" at bounding box center [162, 200] width 31 height 31
click at [522, 243] on button "r" at bounding box center [512, 244] width 31 height 31
click at [168, 284] on button "s" at bounding box center [162, 287] width 31 height 31
click at [327, 374] on icon "button" at bounding box center [338, 383] width 22 height 22
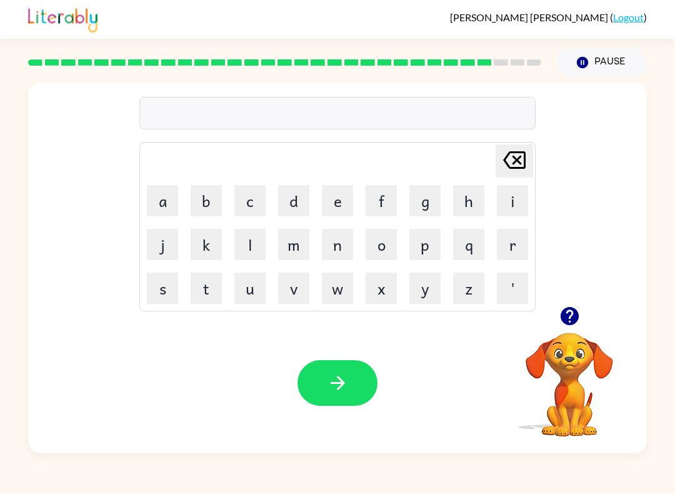
click at [202, 284] on button "t" at bounding box center [206, 287] width 31 height 31
click at [471, 201] on button "h" at bounding box center [468, 200] width 31 height 31
click at [514, 202] on button "i" at bounding box center [512, 200] width 31 height 31
click at [335, 246] on button "n" at bounding box center [337, 244] width 31 height 31
click at [351, 371] on button "button" at bounding box center [337, 383] width 80 height 46
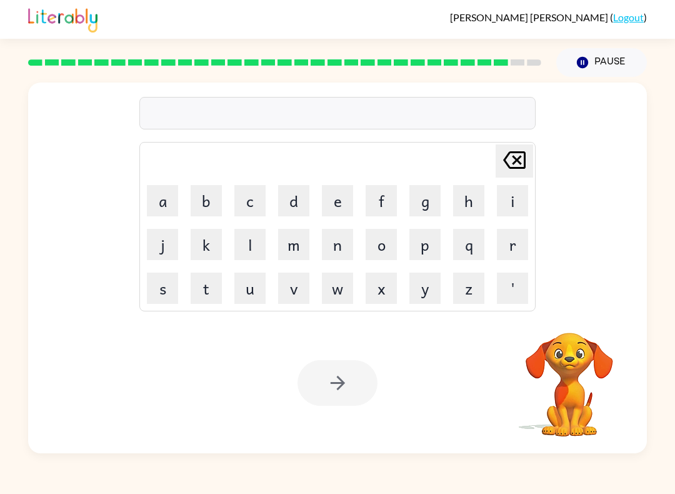
click at [156, 284] on button "s" at bounding box center [162, 287] width 31 height 31
click at [393, 254] on button "o" at bounding box center [381, 244] width 31 height 31
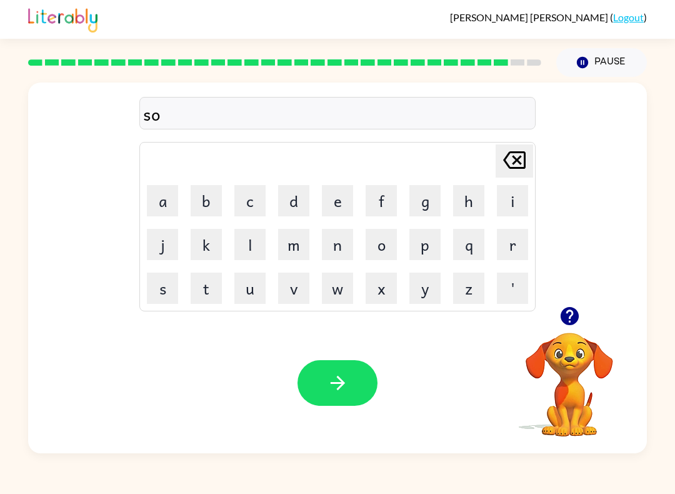
click at [291, 290] on button "v" at bounding box center [293, 287] width 31 height 31
click at [344, 214] on button "e" at bounding box center [337, 200] width 31 height 31
click at [511, 236] on button "r" at bounding box center [512, 244] width 31 height 31
click at [344, 284] on button "w" at bounding box center [337, 287] width 31 height 31
click at [341, 205] on button "e" at bounding box center [337, 200] width 31 height 31
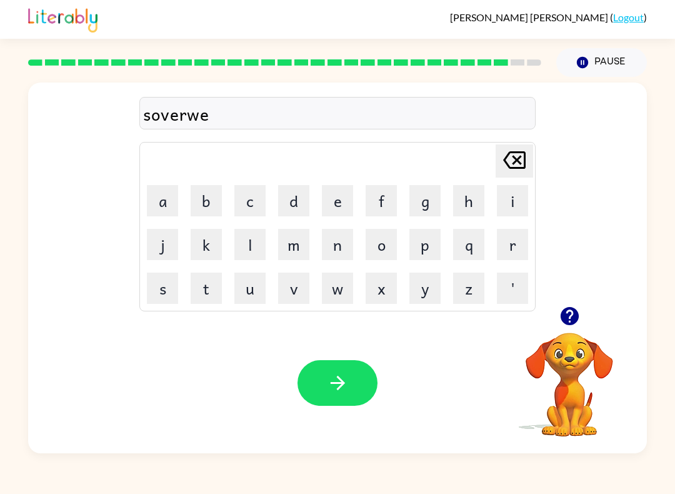
click at [523, 247] on button "r" at bounding box center [512, 244] width 31 height 31
click at [322, 206] on button "e" at bounding box center [337, 200] width 31 height 31
click at [338, 374] on icon "button" at bounding box center [338, 383] width 22 height 22
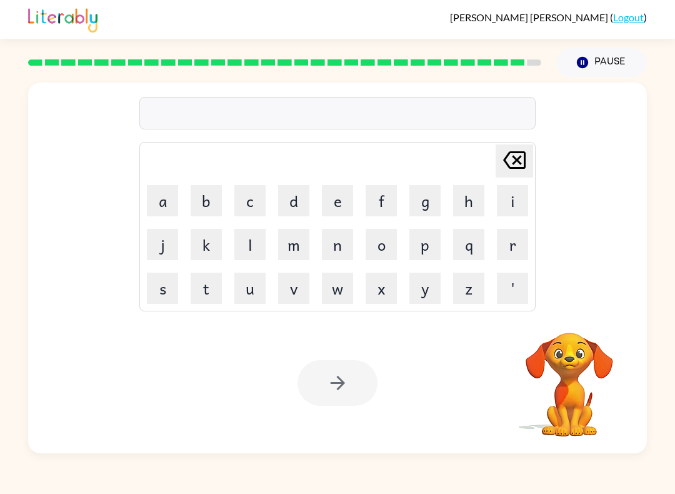
click at [242, 293] on button "u" at bounding box center [249, 287] width 31 height 31
click at [342, 244] on button "n" at bounding box center [337, 244] width 31 height 31
click at [156, 211] on button "a" at bounding box center [162, 200] width 31 height 31
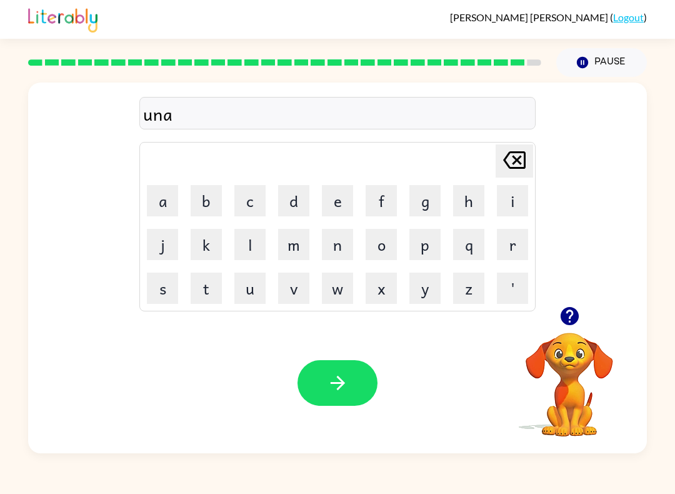
click at [382, 199] on button "f" at bounding box center [381, 200] width 31 height 31
click at [507, 247] on button "r" at bounding box center [512, 244] width 31 height 31
click at [166, 201] on button "a" at bounding box center [162, 200] width 31 height 31
click at [517, 206] on button "i" at bounding box center [512, 200] width 31 height 31
click at [295, 201] on button "d" at bounding box center [293, 200] width 31 height 31
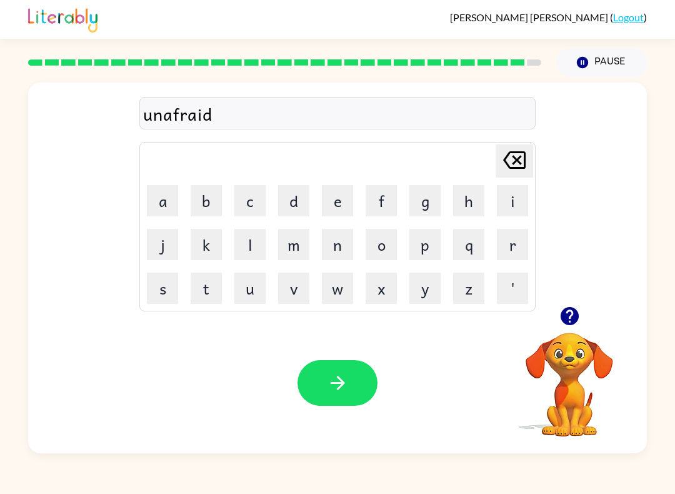
click at [347, 378] on icon "button" at bounding box center [338, 383] width 22 height 22
